Goal: Ask a question: Seek information or help from site administrators or community

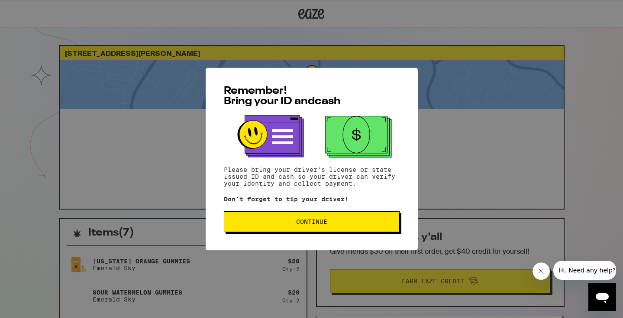
click at [324, 227] on button "Continue" at bounding box center [312, 221] width 176 height 21
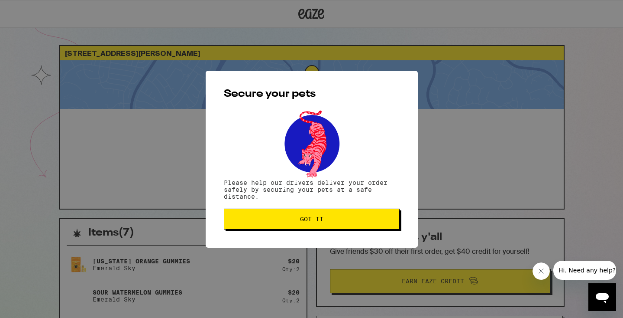
click at [324, 226] on button "Got it" at bounding box center [312, 218] width 176 height 21
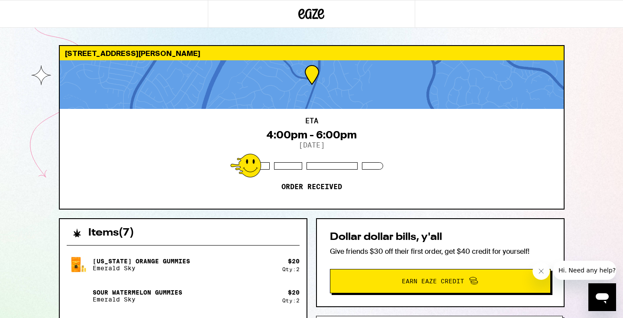
click at [581, 268] on span "Hi. Need any help?" at bounding box center [587, 269] width 57 height 7
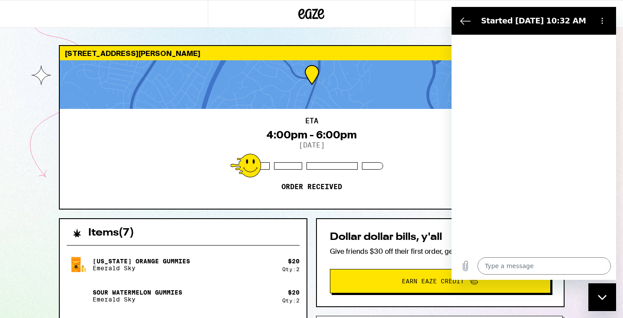
type textarea "x"
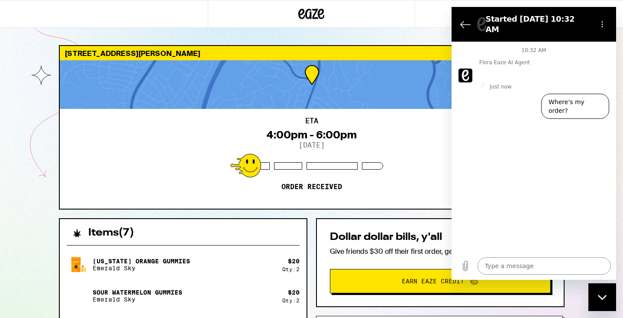
click at [517, 261] on textarea at bounding box center [544, 265] width 133 height 17
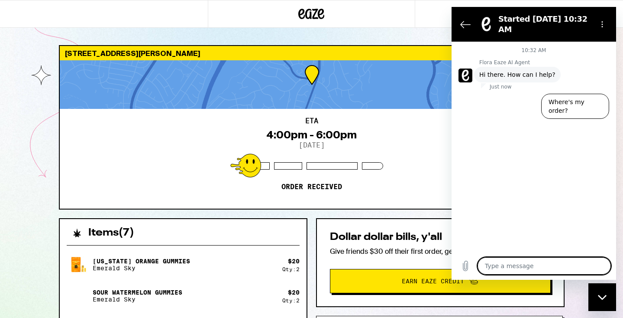
type textarea "c"
type textarea "x"
type textarea "ca"
type textarea "x"
type textarea "can"
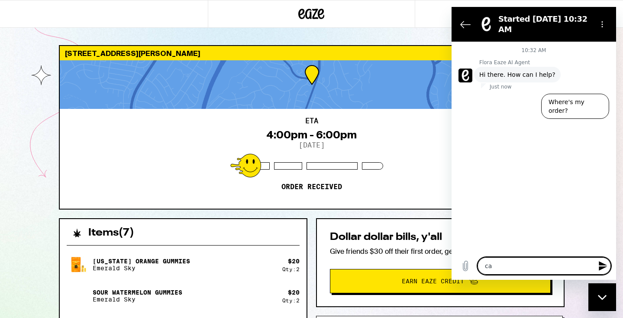
type textarea "x"
type textarea "can"
type textarea "x"
type textarea "can m"
type textarea "x"
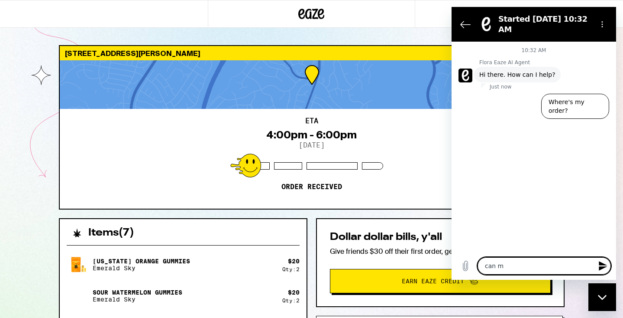
type textarea "can my"
type textarea "x"
type textarea "can my"
type textarea "x"
type textarea "can my d"
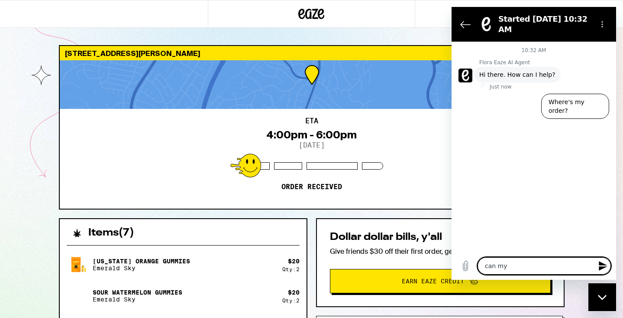
type textarea "x"
type textarea "can my de"
type textarea "x"
type textarea "can my del"
type textarea "x"
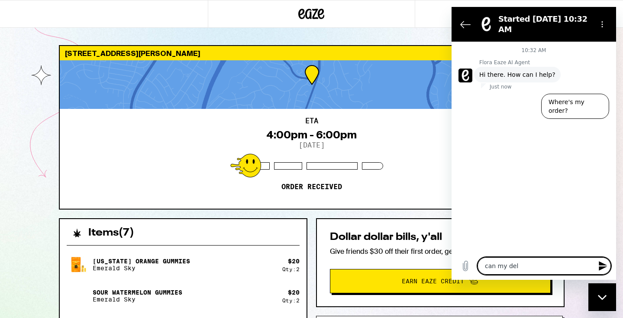
type textarea "can my deli"
type textarea "x"
type textarea "can my deliv"
type textarea "x"
type textarea "can my delive"
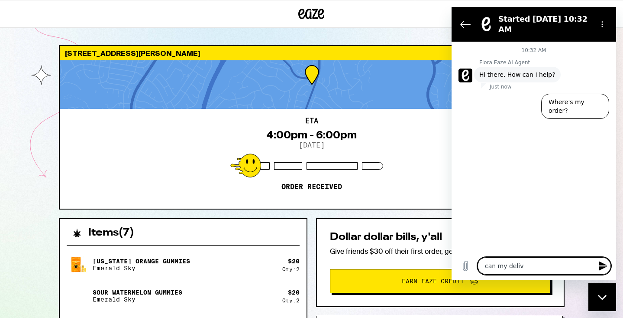
type textarea "x"
type textarea "can my deliver"
type textarea "x"
type textarea "can my delivery"
type textarea "x"
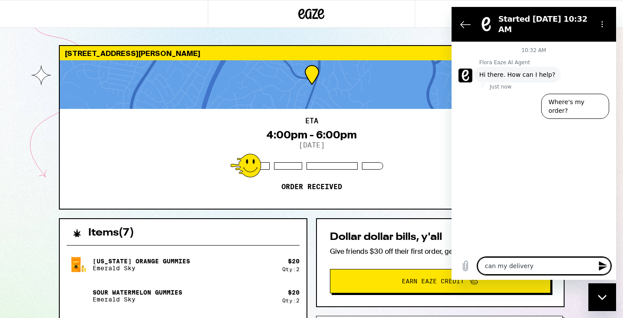
type textarea "can my delivery"
type textarea "x"
type textarea "can my delivery b"
type textarea "x"
type textarea "can my delivery be"
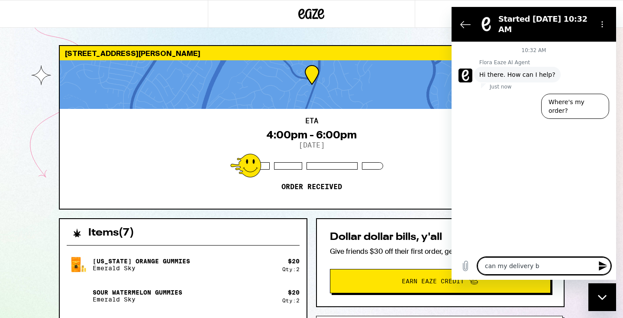
type textarea "x"
type textarea "can my delivery be"
type textarea "x"
type textarea "can my delivery be m"
type textarea "x"
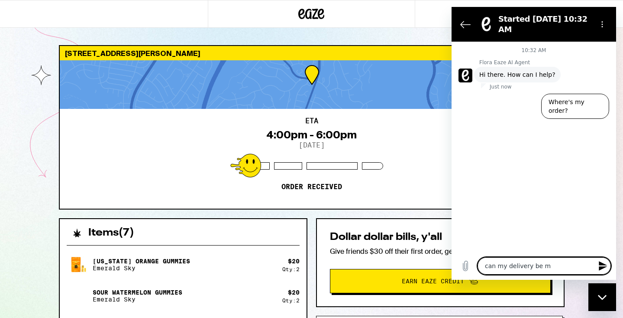
type textarea "can my delivery be mo"
type textarea "x"
type textarea "can my delivery be mov"
type textarea "x"
type textarea "can my delivery be move"
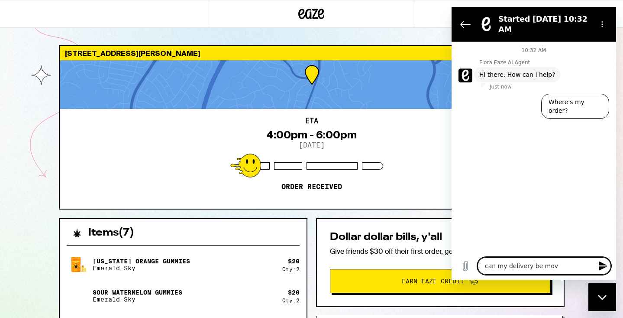
type textarea "x"
type textarea "can my delivery be moved"
type textarea "x"
type textarea "can my delivery be moved"
type textarea "x"
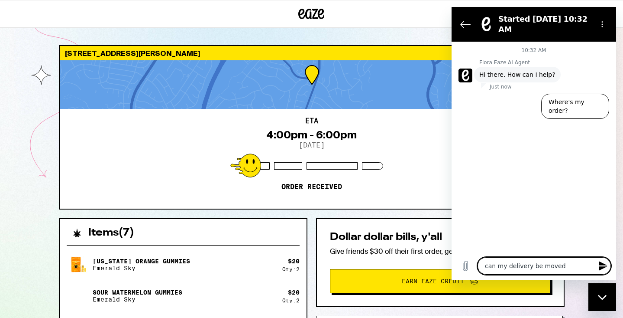
type textarea "can my delivery be moved t"
type textarea "x"
type textarea "can my delivery be moved to"
type textarea "x"
type textarea "can my delivery be moved to"
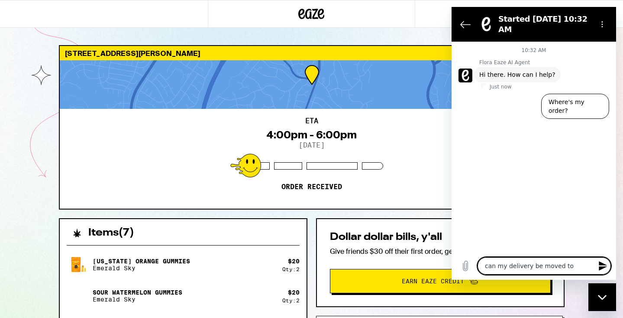
type textarea "x"
type textarea "can my delivery be moved to s"
type textarea "x"
type textarea "can my delivery be moved to so"
type textarea "x"
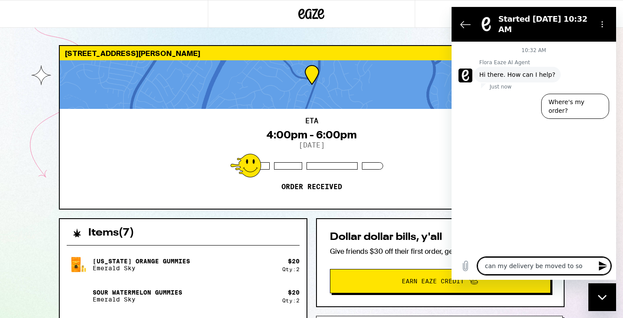
type textarea "can my delivery be moved to soi"
type textarea "x"
type textarea "can my delivery be moved to soio"
type textarea "x"
type textarea "can my delivery be moved to soi"
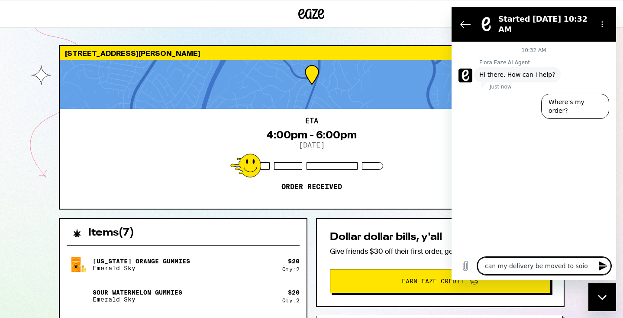
type textarea "x"
type textarea "can my delivery be moved to so"
type textarea "x"
type textarea "can my delivery be moved to soo"
type textarea "x"
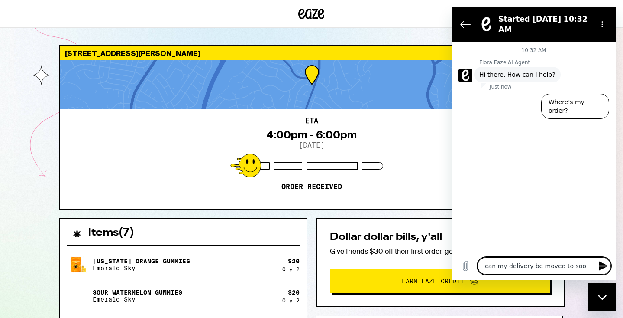
type textarea "can my delivery be moved to soon"
type textarea "x"
type textarea "can my delivery be moved to soone"
type textarea "x"
type textarea "can my delivery be moved to soon"
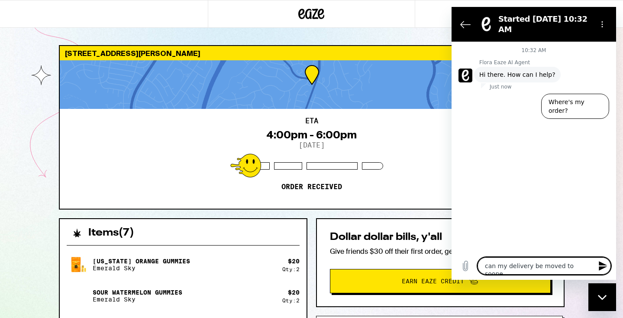
type textarea "x"
type textarea "can my delivery be moved to soone"
type textarea "x"
type textarea "can my delivery be moved to sooner"
type textarea "x"
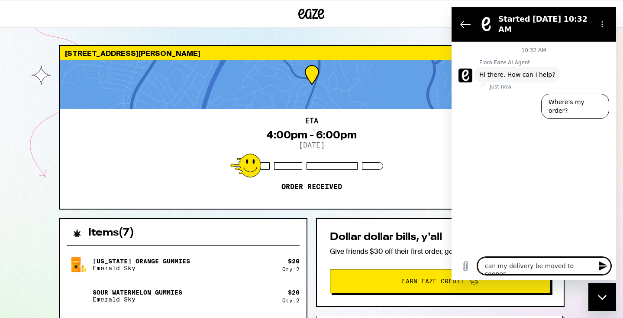
type textarea "can my delivery be moved to sooner?"
type textarea "x"
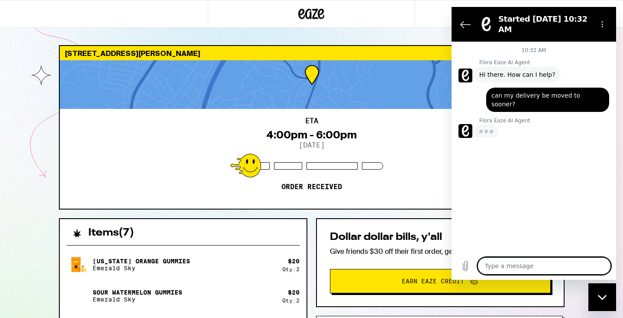
type textarea "x"
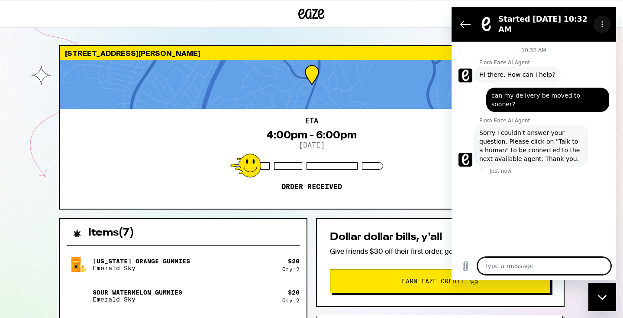
click at [608, 26] on button "Options menu" at bounding box center [602, 24] width 17 height 17
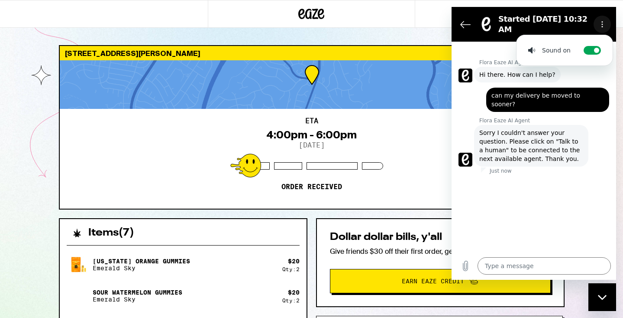
click at [608, 26] on button "Options menu" at bounding box center [602, 24] width 17 height 17
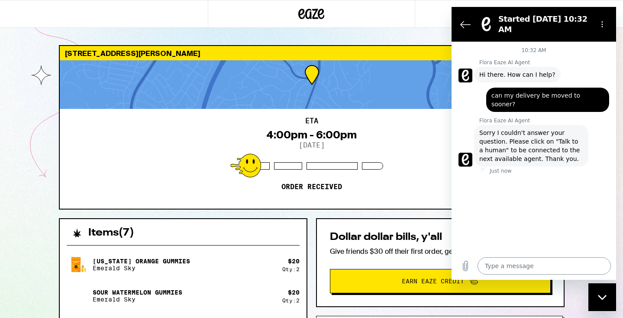
click at [508, 263] on textarea at bounding box center [544, 265] width 133 height 17
type textarea "?"
type textarea "x"
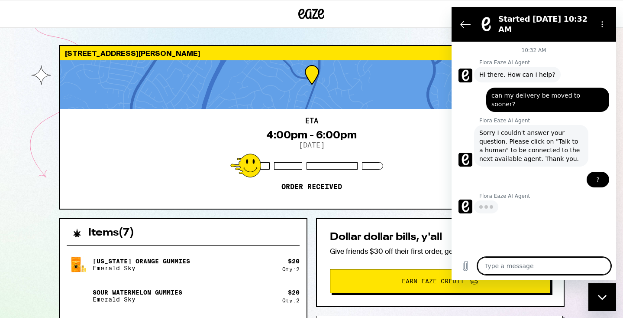
type textarea "x"
type textarea "t"
type textarea "x"
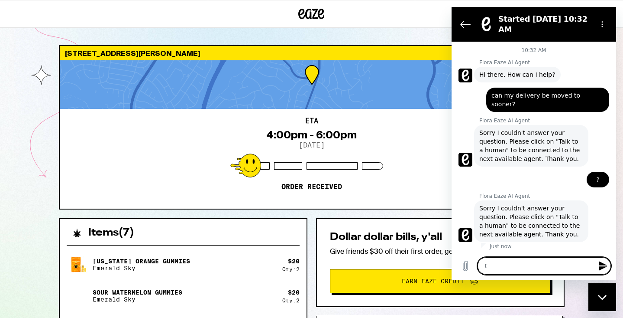
type textarea "ta"
type textarea "x"
type textarea "tal"
type textarea "x"
type textarea "talk"
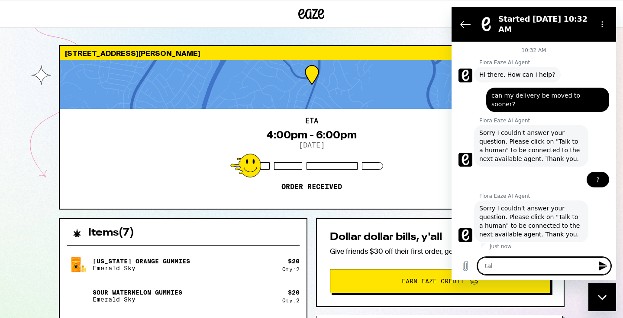
type textarea "x"
type textarea "talk"
type textarea "x"
type textarea "talk t"
type textarea "x"
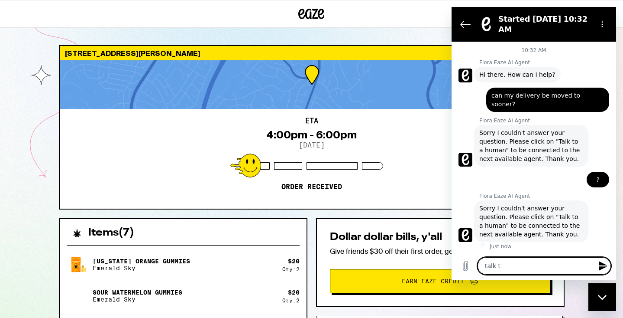
type textarea "talk to"
type textarea "x"
type textarea "talk to"
type textarea "x"
type textarea "talk to a"
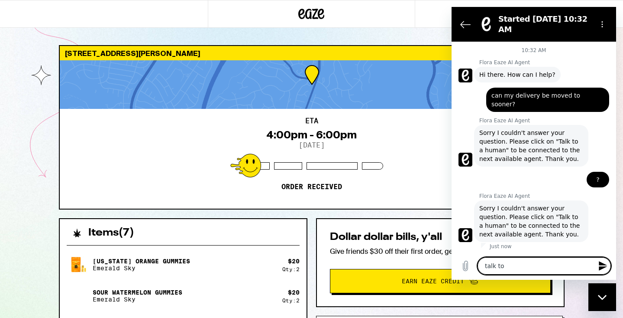
type textarea "x"
type textarea "talk to a"
type textarea "x"
type textarea "talk to a h"
type textarea "x"
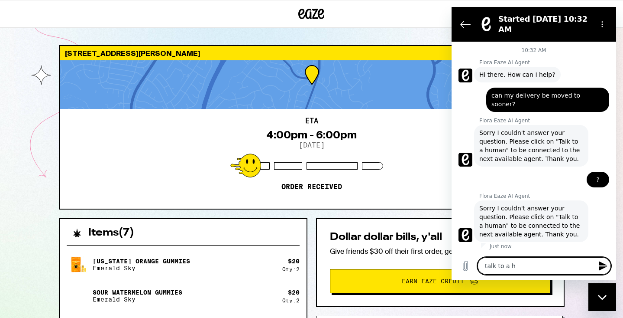
type textarea "talk to a hi"
type textarea "x"
type textarea "talk to a h"
type textarea "x"
type textarea "talk to a hu"
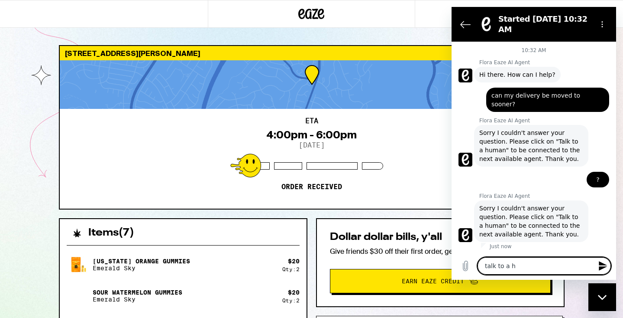
type textarea "x"
type textarea "talk to a hum"
type textarea "x"
type textarea "talk to a huma"
type textarea "x"
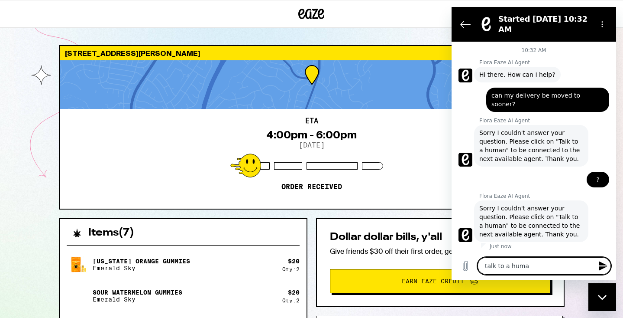
type textarea "talk to a human"
type textarea "x"
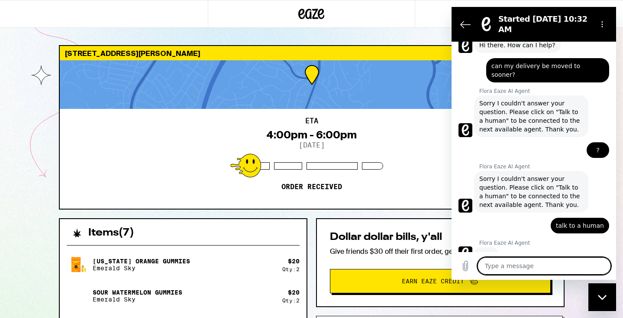
scroll to position [29, 0]
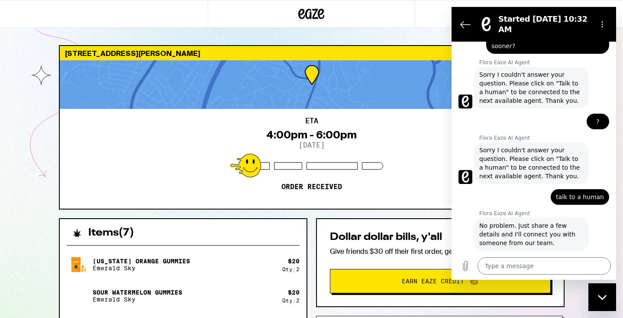
type textarea "x"
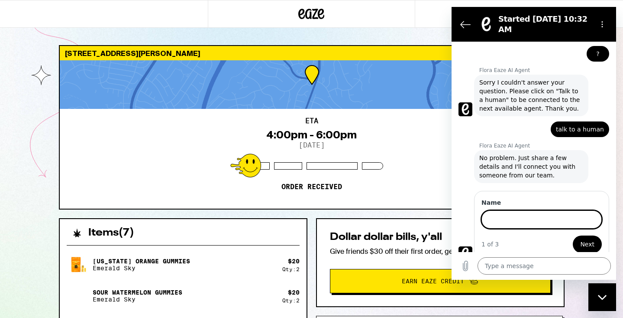
scroll to position [125, 0]
type input "Adam Schloss"
click at [588, 235] on button "Next" at bounding box center [587, 243] width 29 height 17
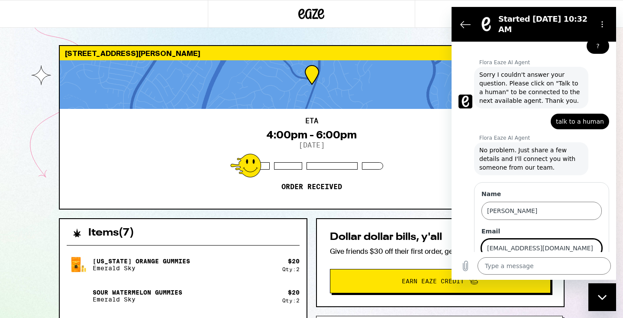
type input "aschl004@gmail.com"
click at [588, 264] on button "Next" at bounding box center [587, 272] width 29 height 17
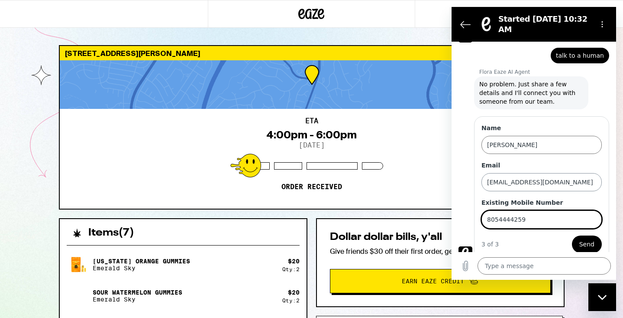
type input "8054444259"
click at [587, 235] on button "Send" at bounding box center [587, 243] width 30 height 17
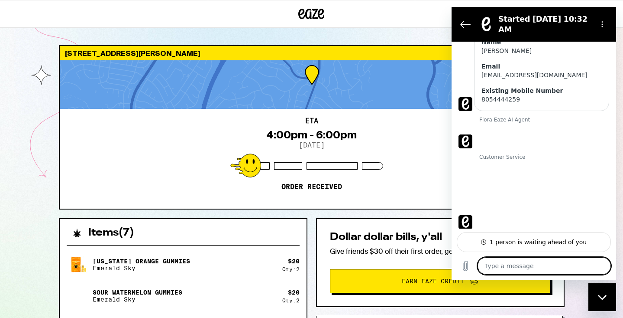
scroll to position [294, 0]
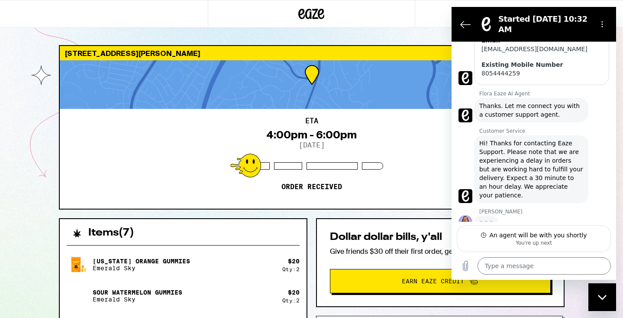
scroll to position [317, 0]
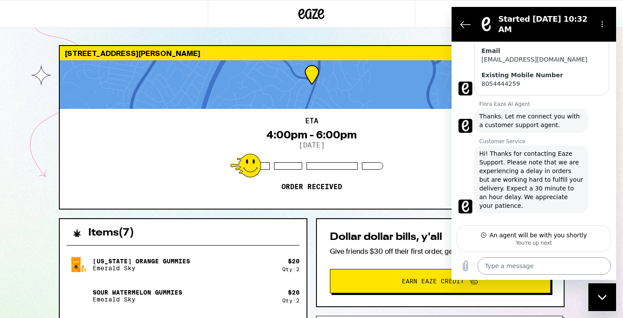
type textarea "x"
click at [545, 264] on textarea at bounding box center [544, 265] width 133 height 17
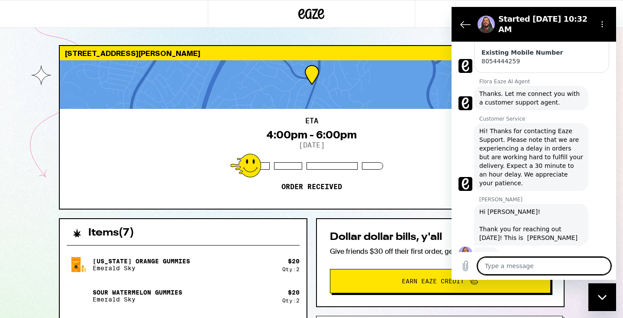
scroll to position [329, 0]
type textarea "y"
type textarea "x"
type textarea "Y"
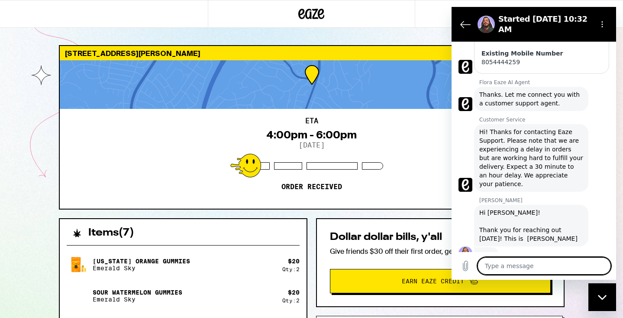
type textarea "x"
type textarea "Yp"
type textarea "x"
type textarea "Y"
type textarea "x"
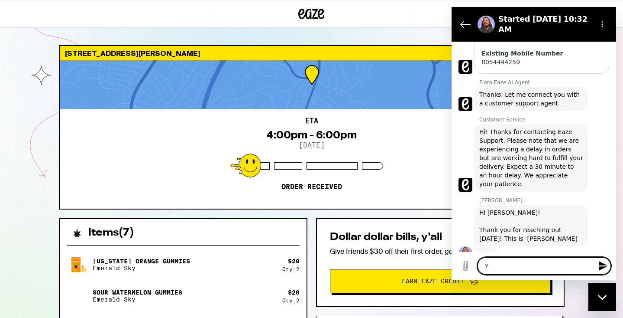
type textarea "Yo"
type textarea "x"
type textarea "Yo!"
type textarea "x"
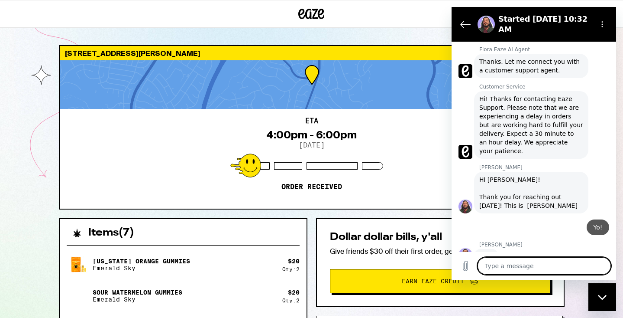
type textarea "x"
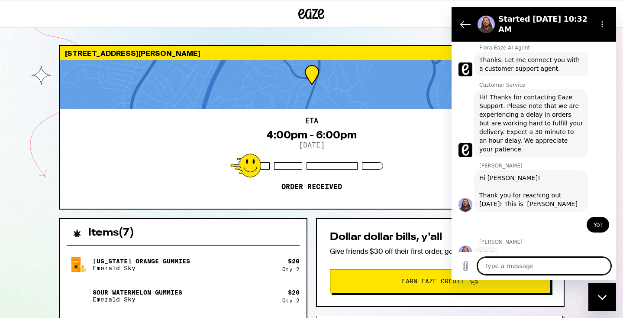
scroll to position [362, 0]
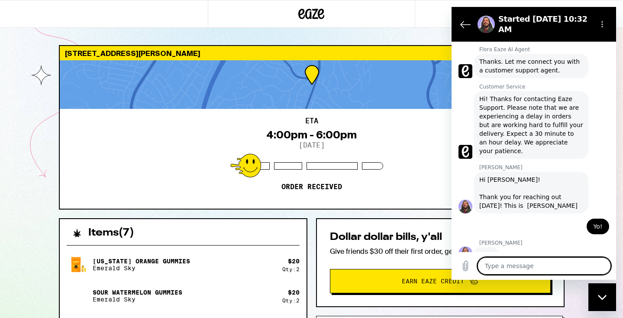
type textarea "S"
type textarea "x"
type textarea "A"
type textarea "x"
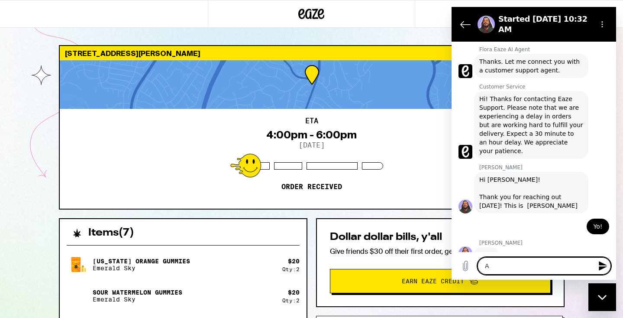
type textarea "Ar"
type textarea "x"
type textarea "Are"
type textarea "x"
type textarea "Are"
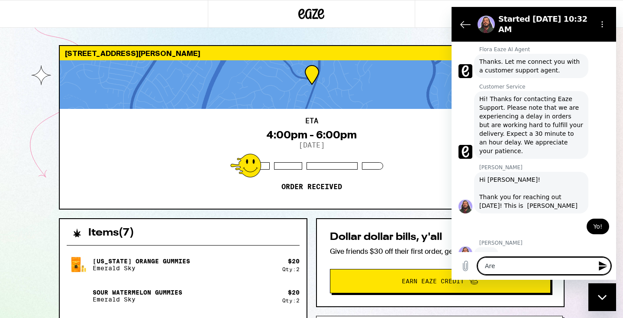
type textarea "x"
type textarea "Are y"
type textarea "x"
type textarea "Are yo"
type textarea "x"
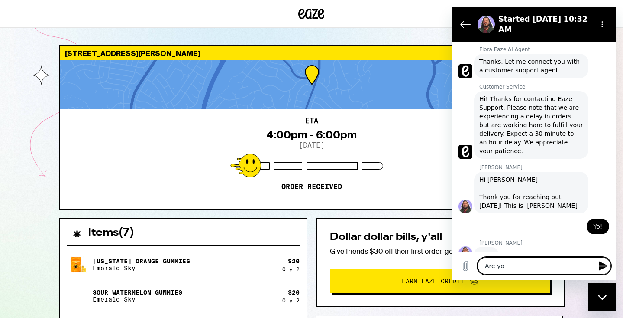
type textarea "Are you"
type textarea "x"
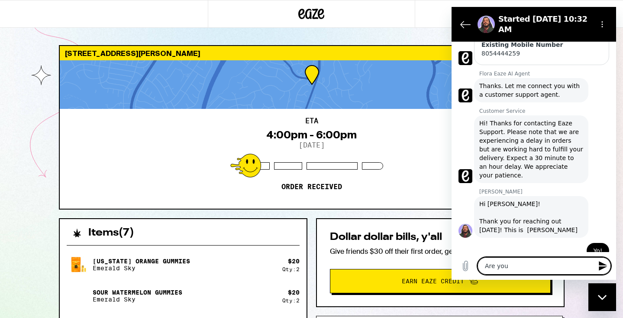
type textarea "Are you"
type textarea "x"
type textarea "Are you a"
type textarea "x"
type textarea "Are you ab"
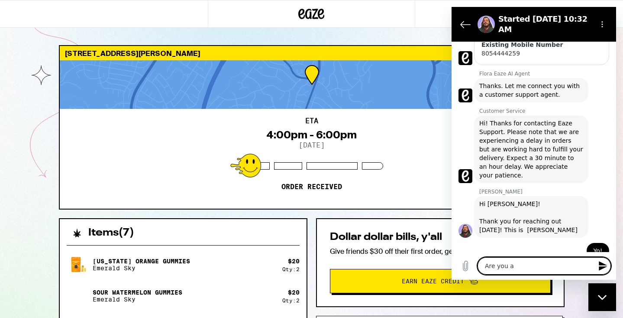
type textarea "x"
type textarea "Are you abl"
type textarea "x"
type textarea "Are you able"
type textarea "x"
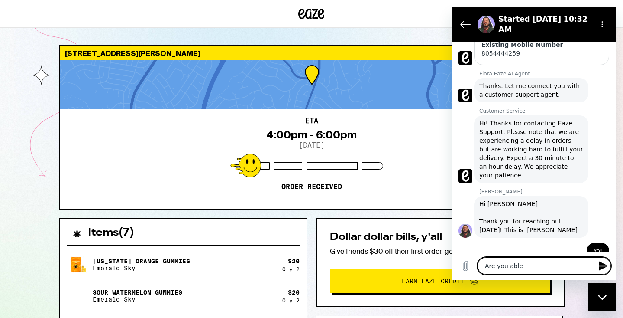
scroll to position [346, 0]
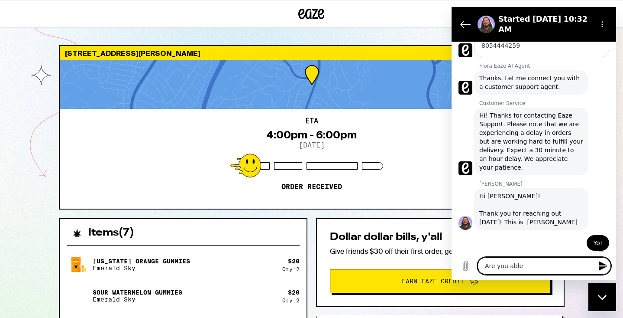
type textarea "Are you able"
type textarea "x"
type textarea "Are you able r"
type textarea "x"
type textarea "Are you able rt"
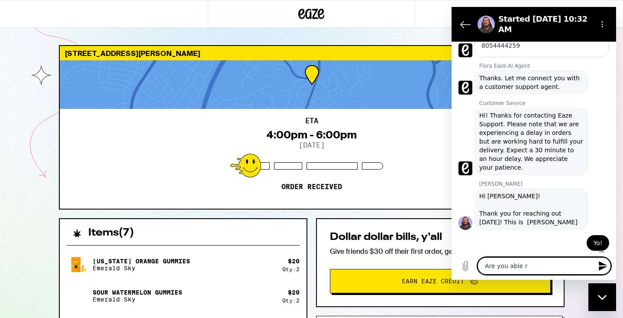
type textarea "x"
type textarea "Are you able rto"
type textarea "x"
type textarea "Are you able rt"
type textarea "x"
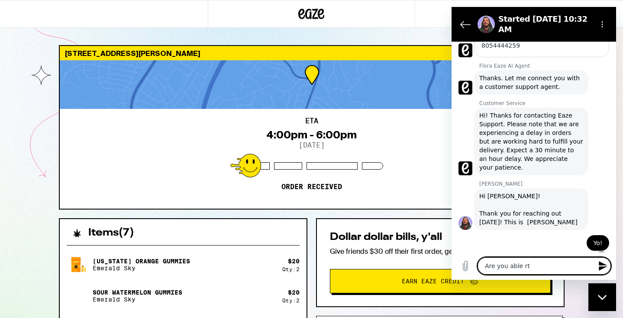
type textarea "Are you able r"
type textarea "x"
type textarea "Are you able"
type textarea "x"
type textarea "Are you able t"
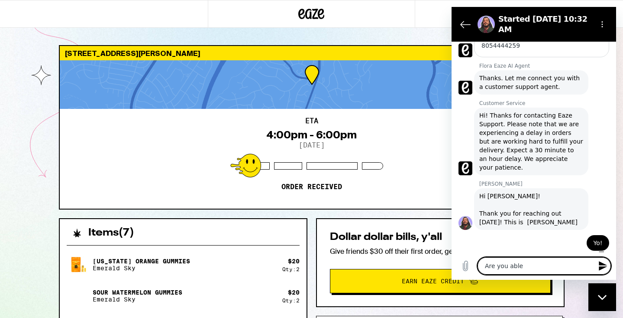
type textarea "x"
type textarea "Are you able to"
type textarea "x"
type textarea "Are you able to"
type textarea "x"
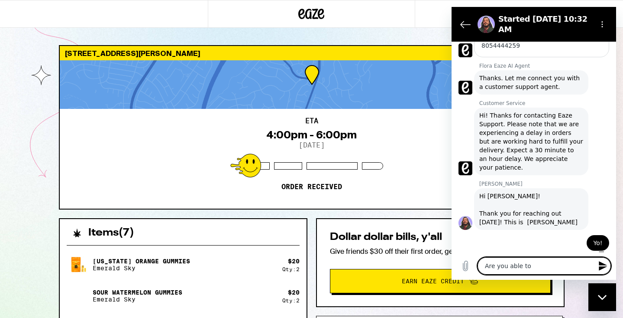
type textarea "Are you able to g"
type textarea "x"
type textarea "Are you able to ge"
type textarea "x"
type textarea "Are you able to get"
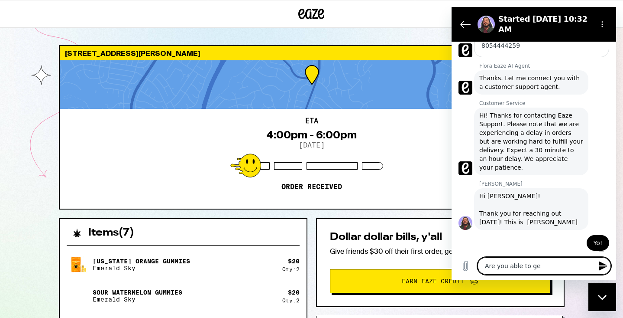
type textarea "x"
type textarea "Are you able to get"
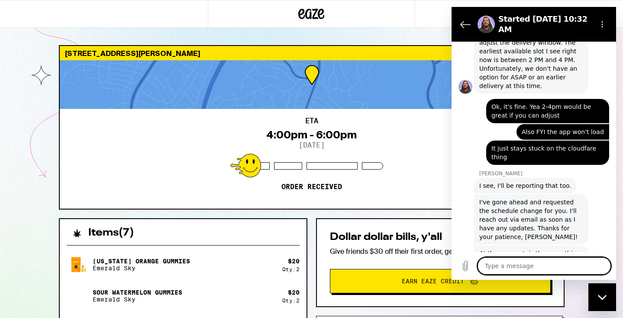
scroll to position [677, 0]
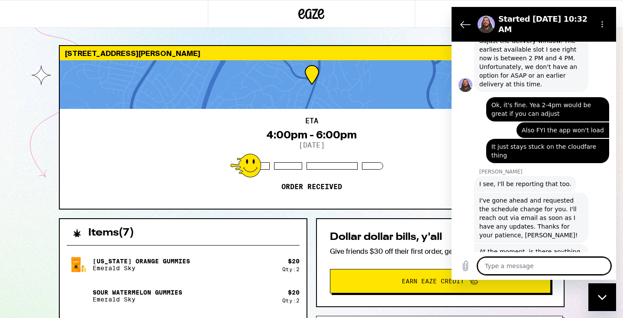
click at [526, 262] on textarea at bounding box center [544, 265] width 133 height 17
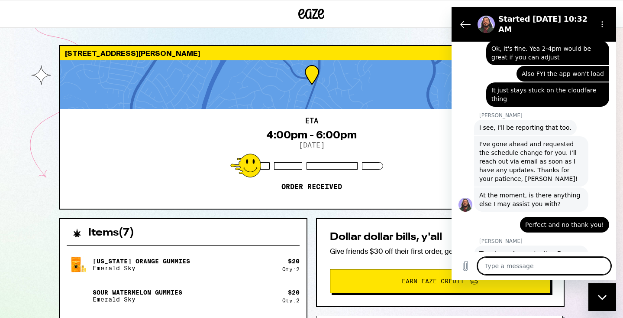
scroll to position [735, 0]
